Goal: Information Seeking & Learning: Understand process/instructions

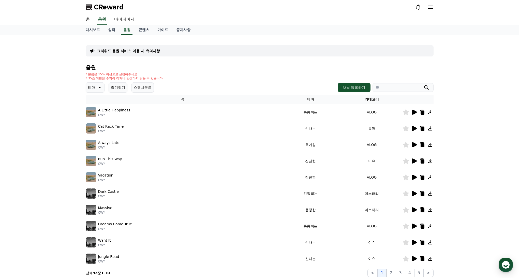
click at [95, 85] on button "테마" at bounding box center [95, 87] width 19 height 10
click at [95, 106] on button "어두운" at bounding box center [93, 104] width 15 height 11
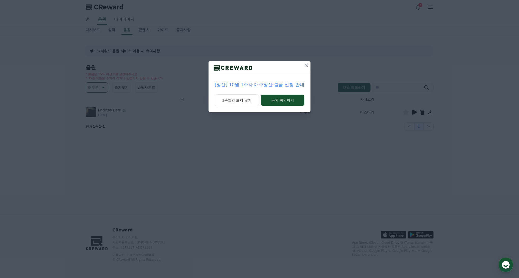
click at [259, 87] on p "[정산] 10월 1주차 매주정산 출금 신청 안내" at bounding box center [260, 84] width 90 height 7
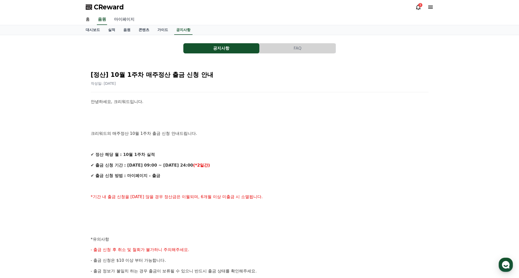
click at [125, 20] on link "마이페이지" at bounding box center [124, 19] width 28 height 11
select select "**********"
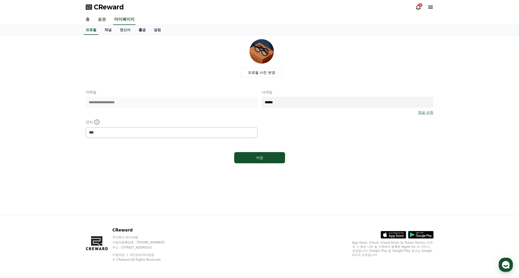
click at [137, 30] on link "출금" at bounding box center [141, 30] width 15 height 10
click at [137, 30] on link "출금" at bounding box center [142, 30] width 11 height 10
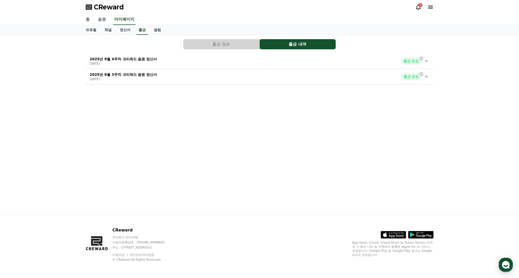
click at [86, 19] on link "홈" at bounding box center [88, 19] width 12 height 11
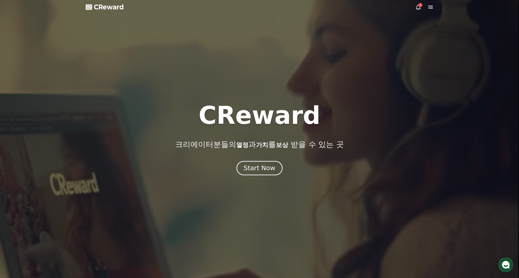
click at [261, 170] on div "Start Now" at bounding box center [260, 168] width 32 height 9
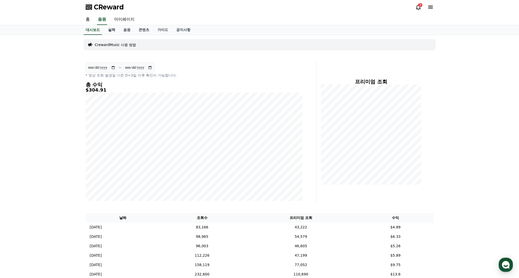
click at [110, 30] on link "실적" at bounding box center [111, 30] width 15 height 10
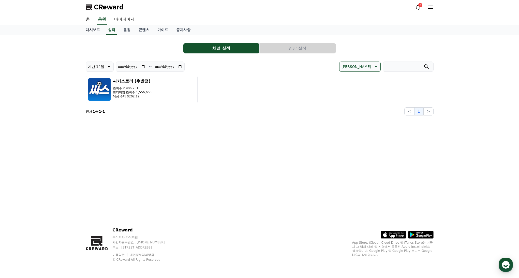
click at [91, 30] on link "대시보드" at bounding box center [93, 30] width 22 height 10
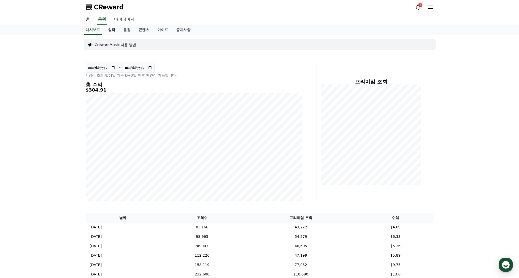
click at [114, 32] on link "실적" at bounding box center [111, 30] width 15 height 10
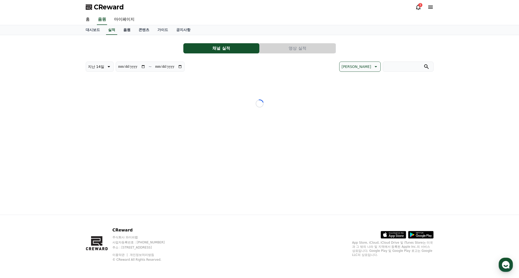
click at [123, 32] on link "음원" at bounding box center [126, 30] width 15 height 10
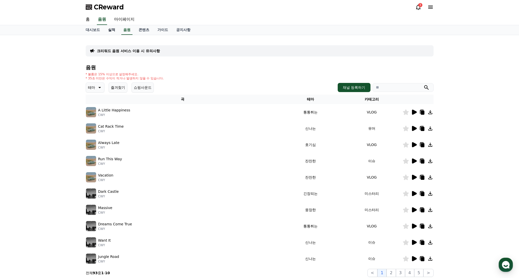
click at [113, 31] on link "실적" at bounding box center [111, 30] width 15 height 10
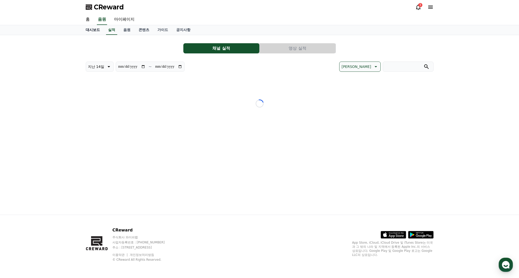
click at [94, 29] on link "대시보드" at bounding box center [93, 30] width 22 height 10
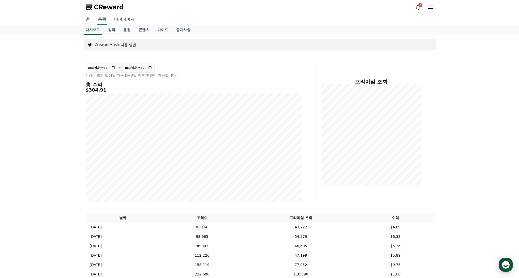
click at [89, 21] on link "홈" at bounding box center [88, 19] width 12 height 11
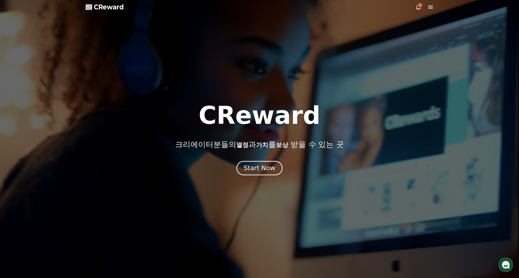
click at [263, 168] on div "Start Now" at bounding box center [260, 168] width 32 height 9
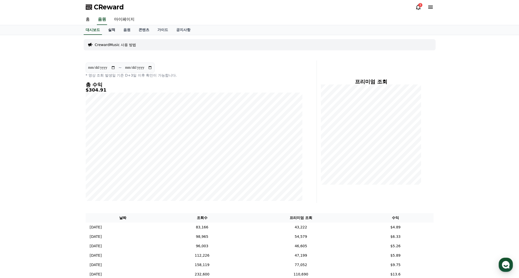
click at [111, 29] on link "실적" at bounding box center [111, 30] width 15 height 10
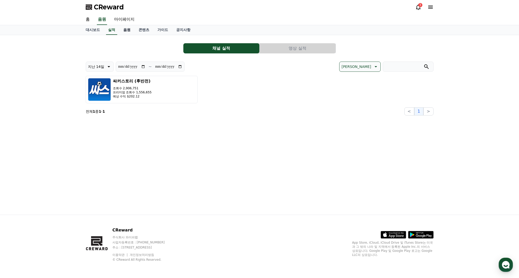
click at [125, 31] on link "음원" at bounding box center [126, 30] width 15 height 10
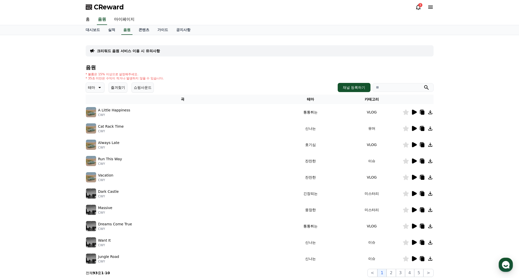
click at [420, 10] on div "3" at bounding box center [424, 7] width 18 height 8
click at [418, 8] on icon at bounding box center [418, 7] width 6 height 6
click at [95, 83] on button "테마" at bounding box center [95, 87] width 19 height 10
click at [96, 127] on button "웅장한" at bounding box center [93, 125] width 15 height 11
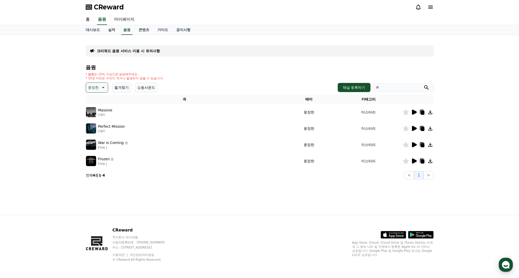
click at [414, 112] on icon at bounding box center [414, 112] width 5 height 5
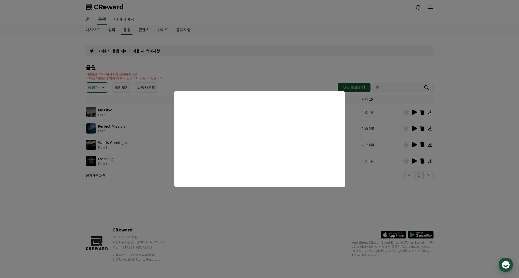
click at [415, 125] on button "close modal" at bounding box center [259, 139] width 519 height 278
click at [415, 127] on icon at bounding box center [414, 128] width 6 height 6
click at [416, 142] on button "close modal" at bounding box center [259, 139] width 519 height 278
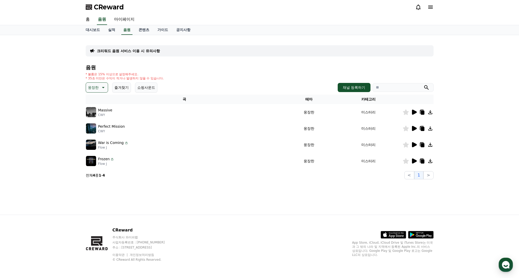
click at [415, 144] on icon at bounding box center [414, 144] width 5 height 5
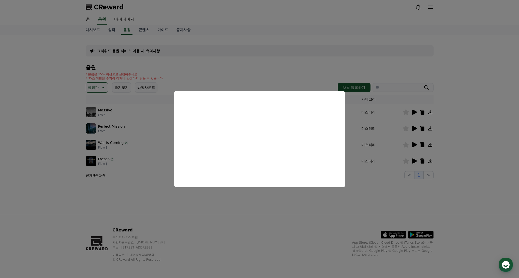
click at [416, 158] on button "close modal" at bounding box center [259, 139] width 519 height 278
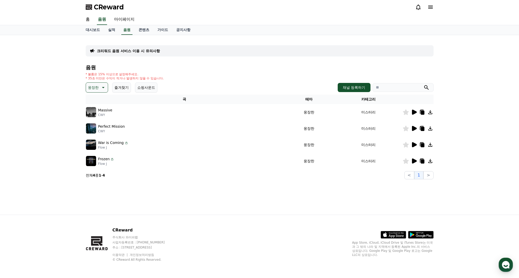
click at [415, 162] on icon at bounding box center [414, 160] width 5 height 5
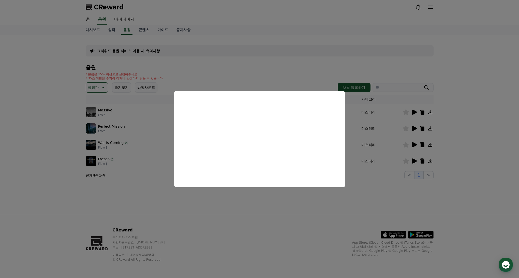
click at [197, 63] on button "close modal" at bounding box center [259, 139] width 519 height 278
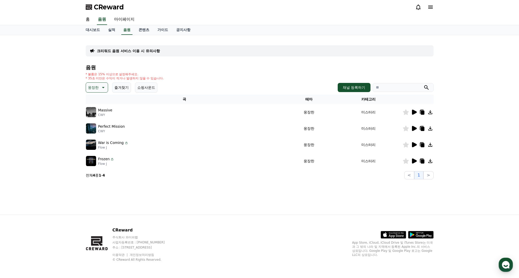
click at [174, 57] on div "크리워드 음원 서비스 이용 시 유의사항 음원 * 볼륨은 15% 이상으로 설정해주세요. * 35초 미만은 수익이 적거나 발생하지 않을 수 있습니…" at bounding box center [260, 109] width 348 height 140
drag, startPoint x: 141, startPoint y: 29, endPoint x: 155, endPoint y: 29, distance: 14.0
click at [141, 29] on link "콘텐츠" at bounding box center [143, 30] width 19 height 10
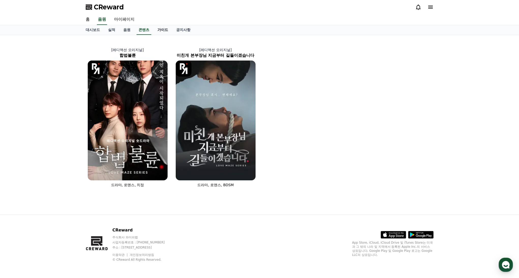
click at [157, 29] on link "가이드" at bounding box center [162, 30] width 19 height 10
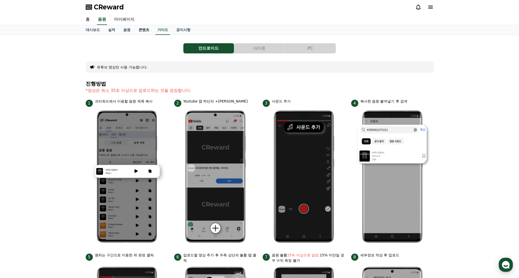
click at [143, 31] on link "콘텐츠" at bounding box center [143, 30] width 19 height 10
